Goal: Transaction & Acquisition: Download file/media

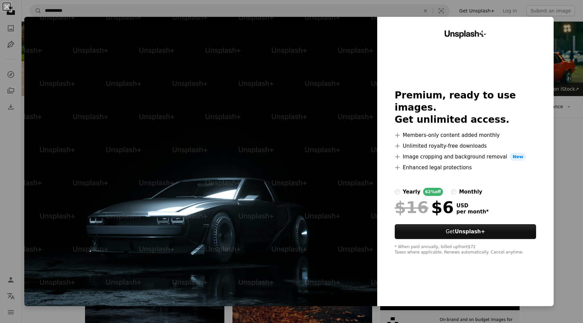
scroll to position [64, 0]
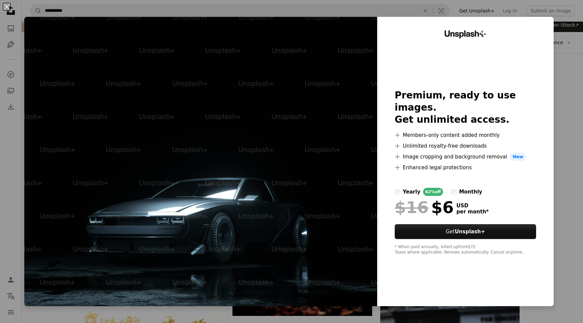
click at [570, 64] on div "An X shape Unsplash+ Premium, ready to use images. Get unlimited access. A plus…" at bounding box center [291, 161] width 583 height 323
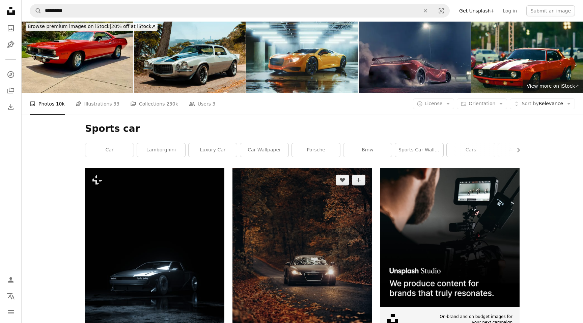
scroll to position [0, 0]
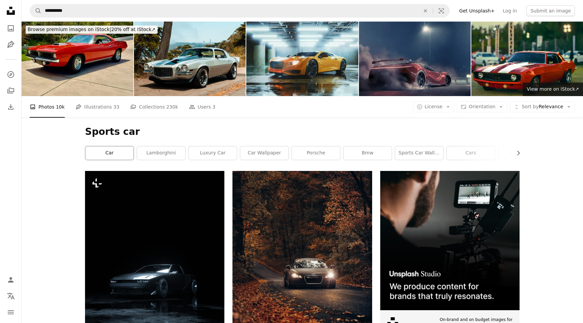
click at [116, 151] on link "car" at bounding box center [109, 152] width 48 height 13
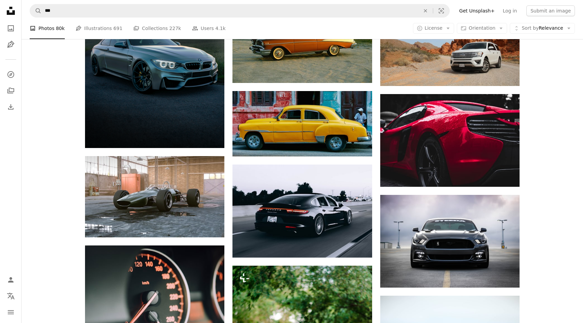
scroll to position [208, 0]
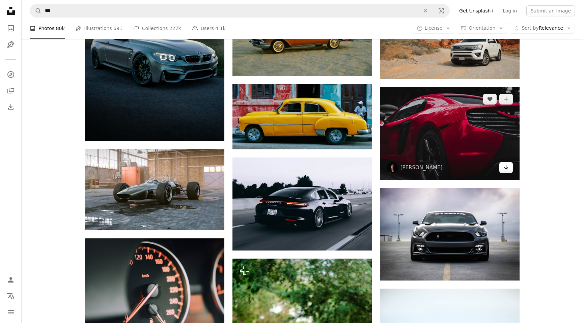
click at [508, 167] on icon "Arrow pointing down" at bounding box center [505, 167] width 5 height 8
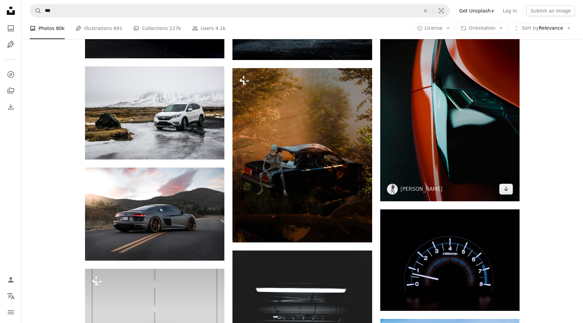
scroll to position [905, 0]
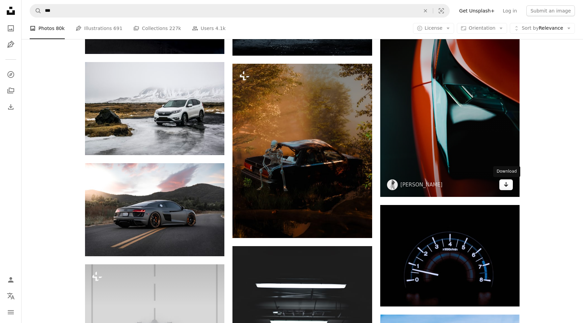
click at [506, 184] on icon "Arrow pointing down" at bounding box center [505, 185] width 5 height 8
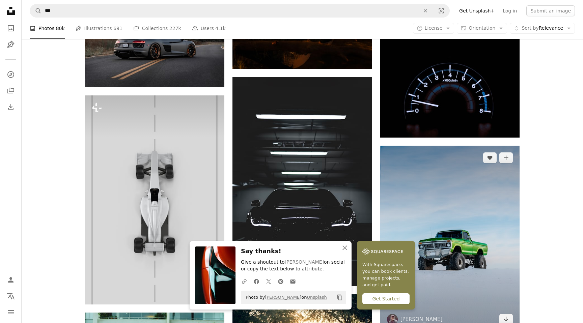
scroll to position [1081, 0]
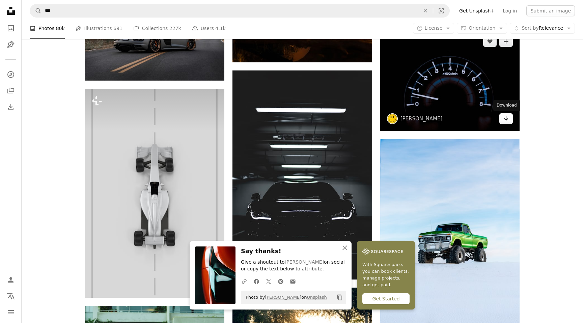
click at [505, 117] on icon "Arrow pointing down" at bounding box center [505, 118] width 5 height 8
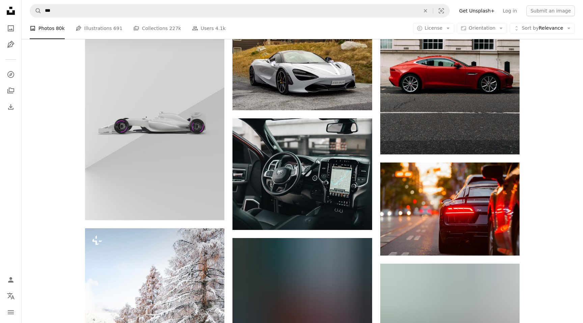
scroll to position [1568, 0]
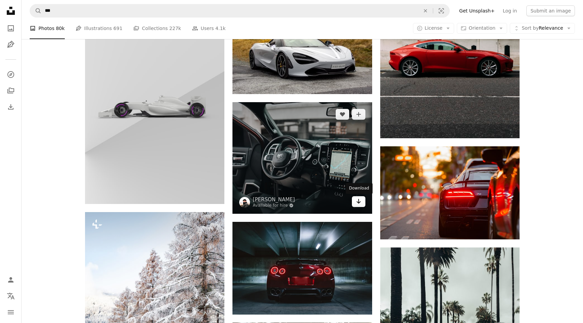
click at [357, 202] on icon "Download" at bounding box center [358, 201] width 4 height 5
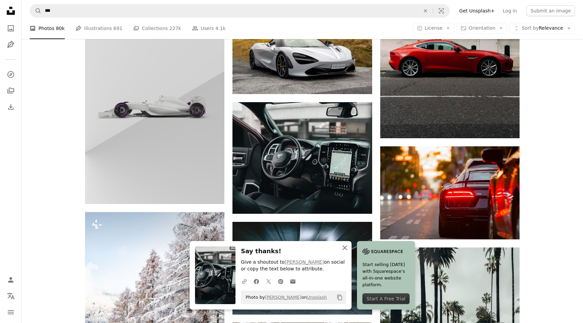
click at [345, 246] on icon "An X shape" at bounding box center [345, 248] width 8 height 8
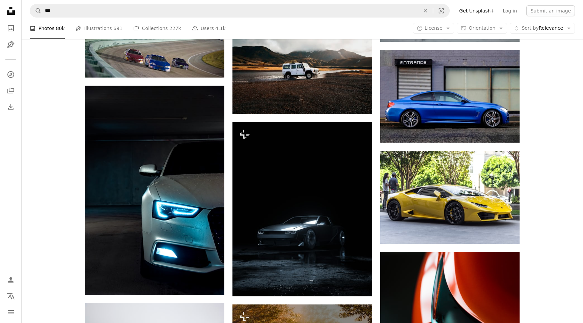
scroll to position [673, 0]
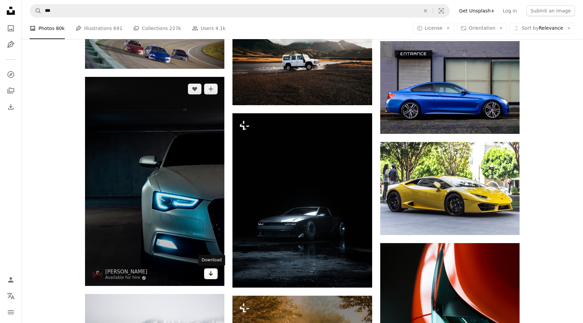
click at [215, 274] on link "Arrow pointing down" at bounding box center [210, 274] width 13 height 11
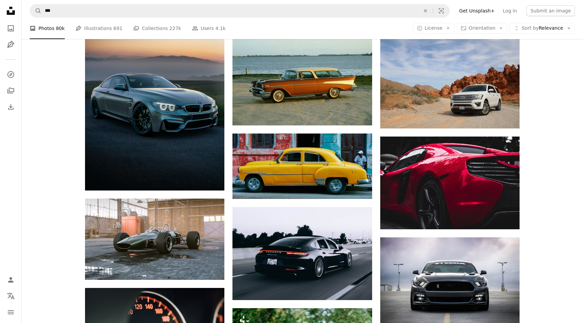
scroll to position [106, 0]
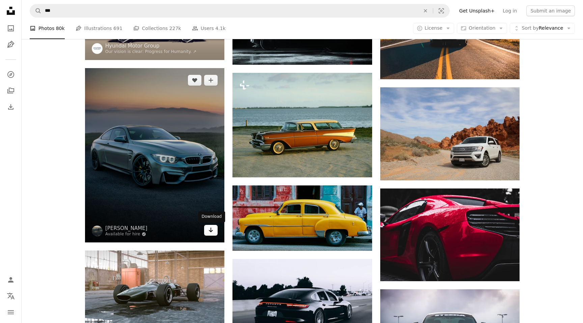
click at [211, 231] on icon "Download" at bounding box center [211, 230] width 4 height 5
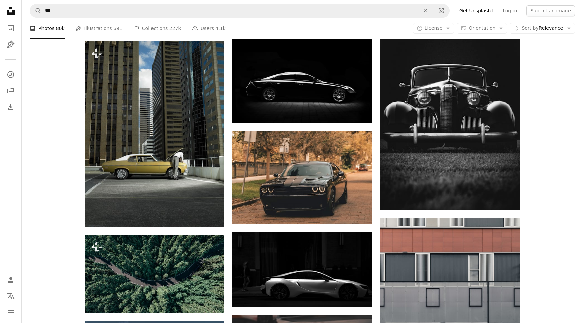
scroll to position [2065, 0]
